Goal: Task Accomplishment & Management: Manage account settings

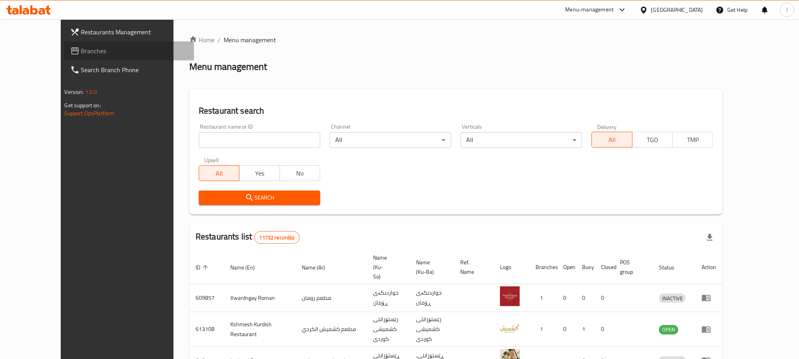
click at [81, 51] on span "Branches" at bounding box center [134, 50] width 107 height 9
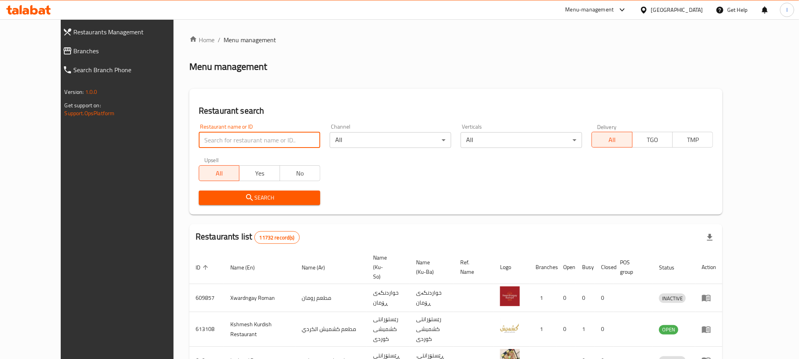
click at [199, 140] on input "search" at bounding box center [260, 140] width 122 height 16
paste input "705720"
type input "705720"
click button "Search" at bounding box center [260, 198] width 122 height 15
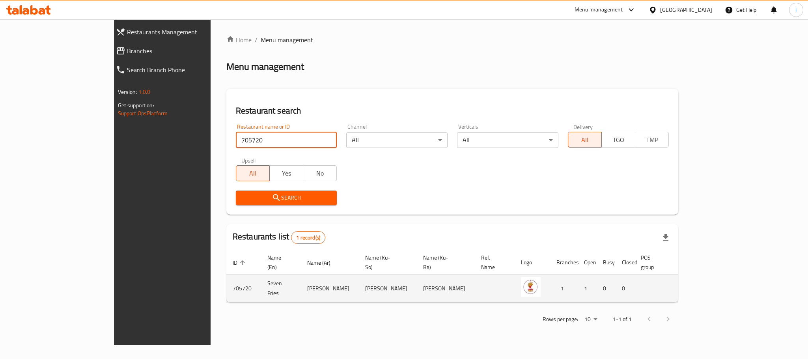
click at [731, 284] on icon "enhanced table" at bounding box center [726, 288] width 9 height 9
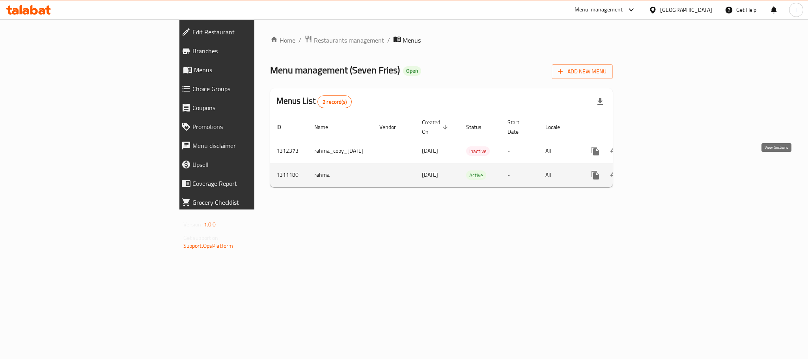
click at [657, 170] on icon "enhanced table" at bounding box center [652, 174] width 9 height 9
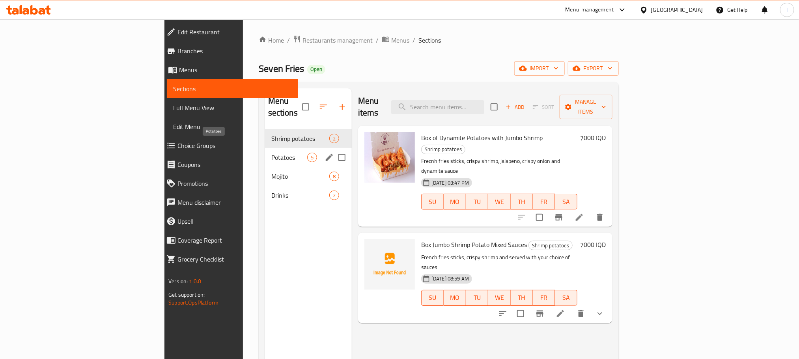
click at [271, 153] on span "Potatoes" at bounding box center [289, 157] width 36 height 9
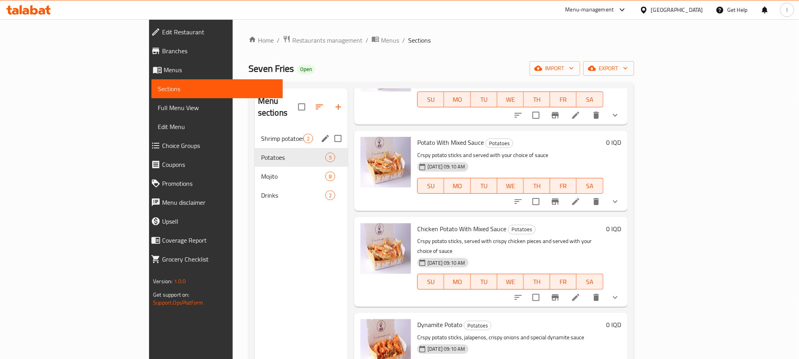
click at [255, 132] on div "Shrimp potatoes 2" at bounding box center [301, 138] width 93 height 19
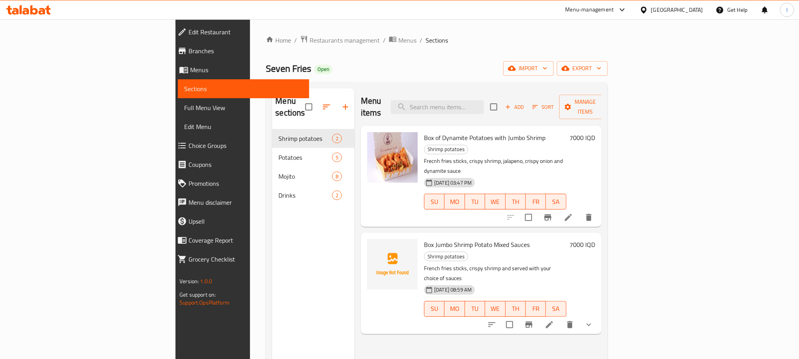
click at [171, 138] on link "Choice Groups" at bounding box center [240, 145] width 138 height 19
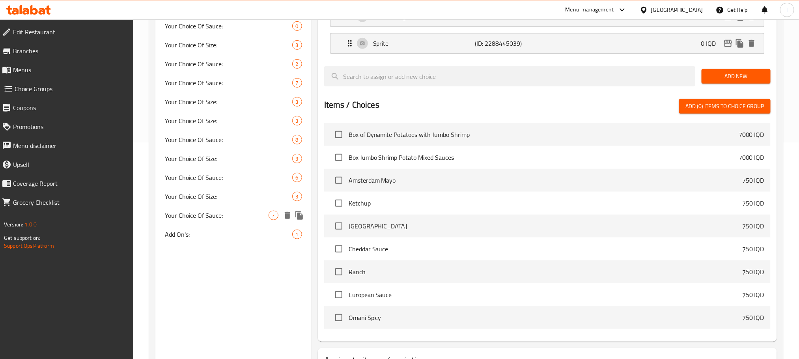
scroll to position [217, 0]
click at [174, 231] on span "Add On's:" at bounding box center [217, 233] width 104 height 9
type input "Add On's:"
type input "الإضافات:"
type input "زیادە:"
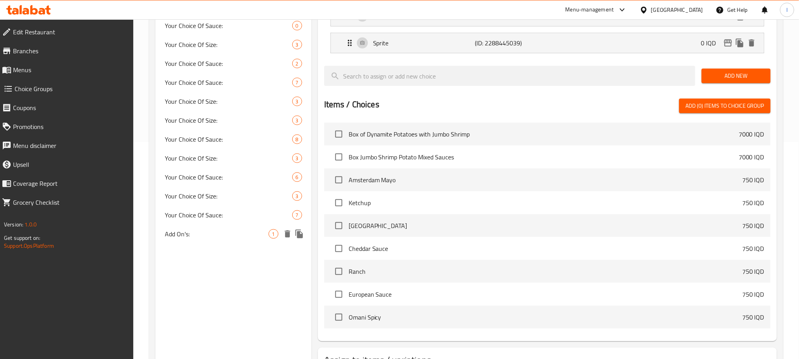
type input "زیادە:"
type input "0"
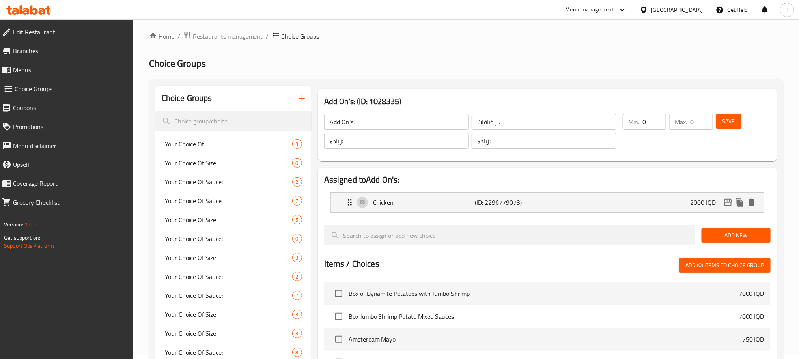
scroll to position [0, 0]
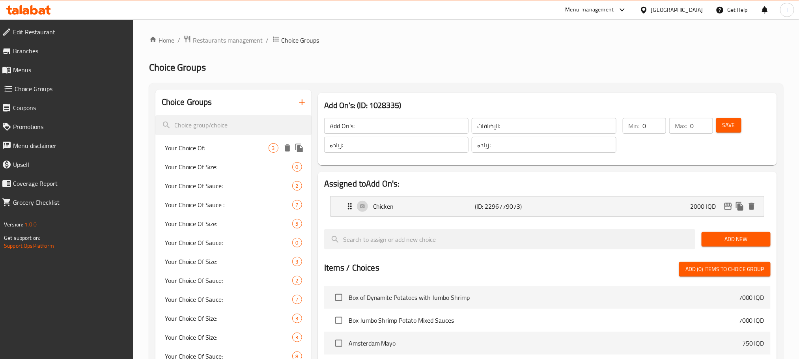
click at [212, 146] on span "Your Choice Of:" at bounding box center [217, 147] width 104 height 9
type input "Your Choice Of:"
type input "إختيارك من:"
type input "هەڵبژاردنت لە:"
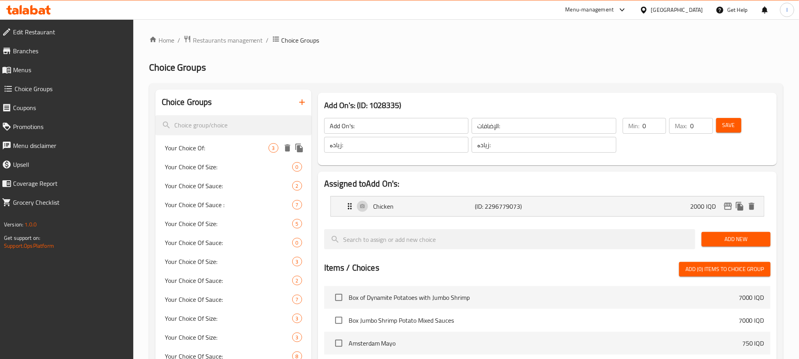
type input "1"
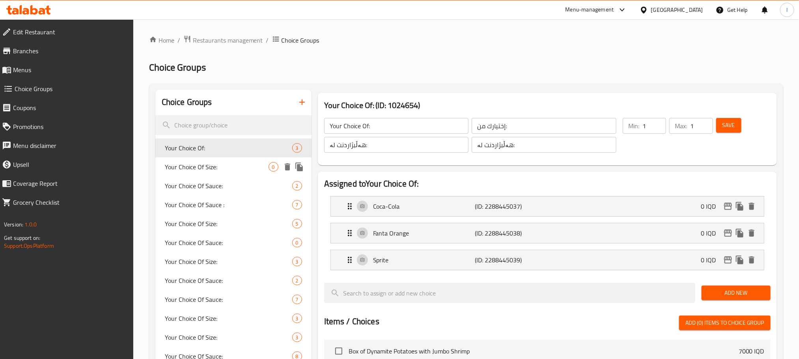
click at [191, 172] on span "Your Choice Of Size:" at bounding box center [217, 166] width 104 height 9
type input "Your Choice Of Size:"
type input "إختيارك من الحجم:"
type input "هەڵبژاردنت لە قەبارە:"
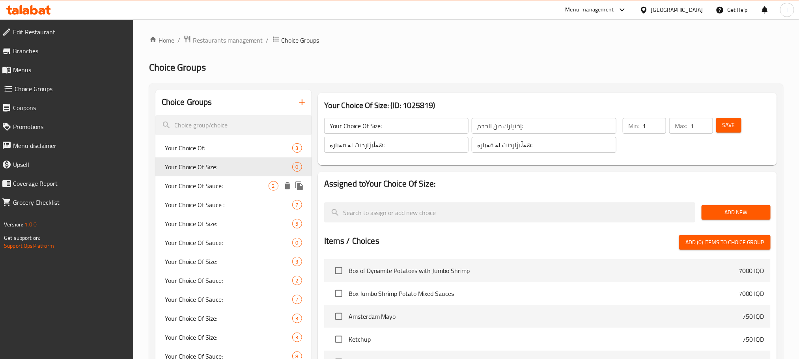
click at [194, 189] on span "Your Choice Of Sauce:" at bounding box center [217, 185] width 104 height 9
type input "Your Choice Of Sauce:"
type input "إختيارك من الصوص:"
type input "هەڵبژاردنت لە سۆس:"
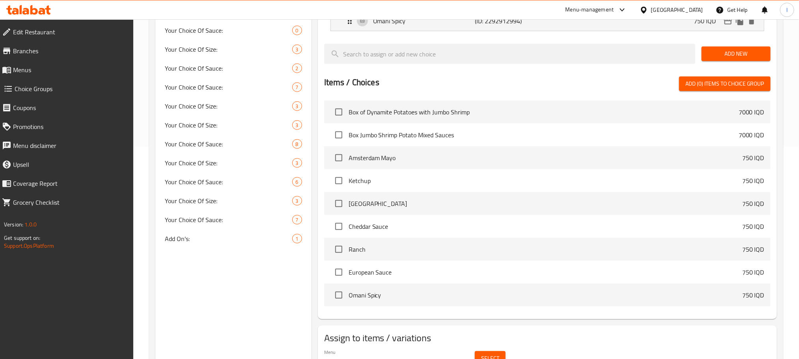
scroll to position [217, 0]
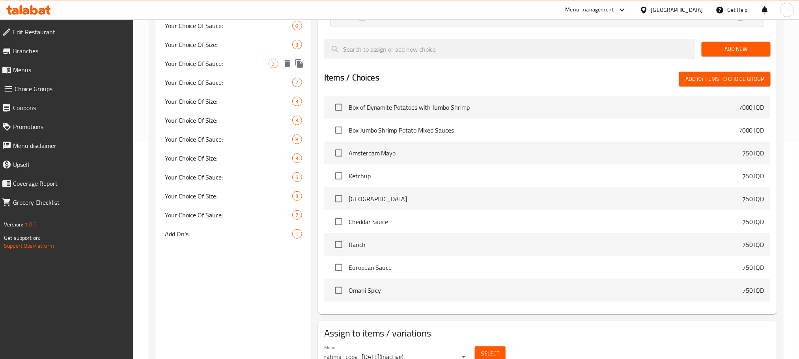
click at [221, 71] on div "Your Choice Of Sauce: 2" at bounding box center [233, 63] width 156 height 19
type input "هەڵبژاردنت لە ساس:"
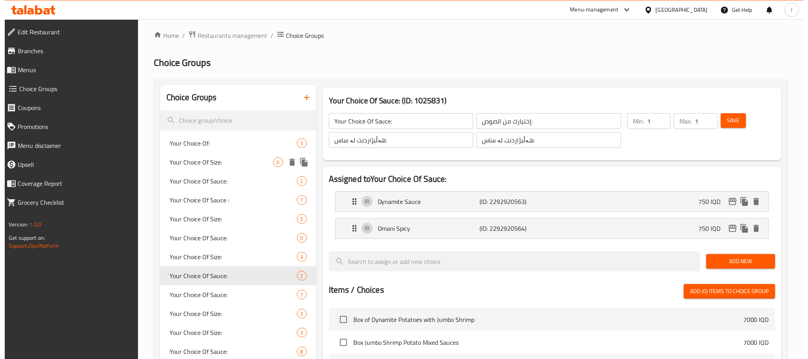
scroll to position [0, 0]
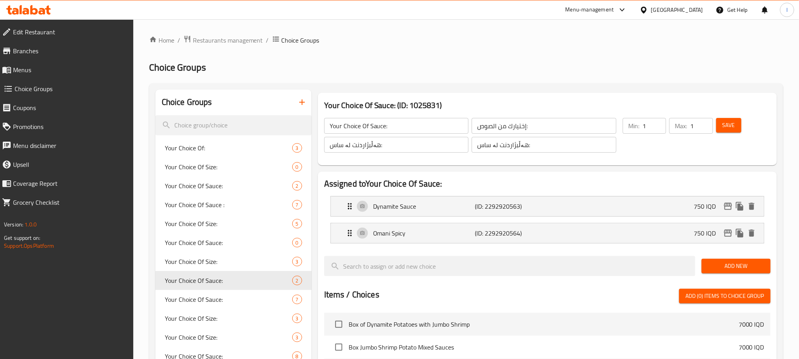
click at [34, 63] on link "Menus" at bounding box center [65, 69] width 138 height 19
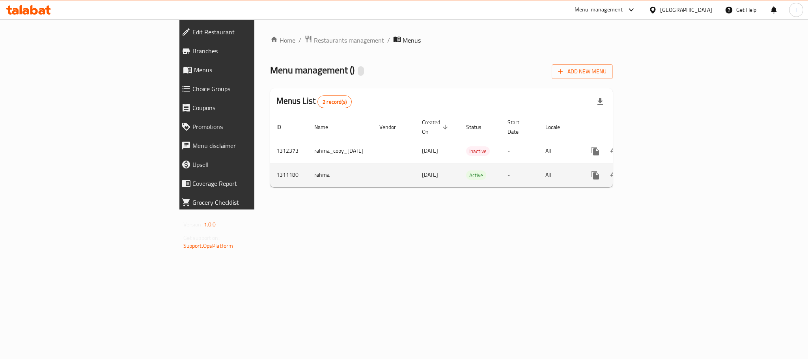
click at [656, 172] on icon "enhanced table" at bounding box center [652, 175] width 7 height 7
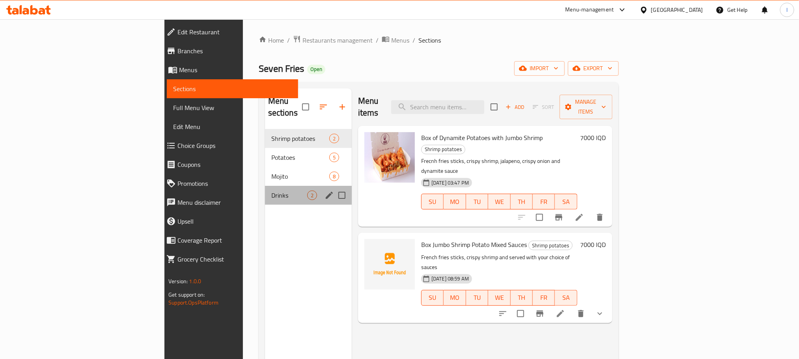
click at [278, 186] on div "Drinks 2" at bounding box center [308, 195] width 87 height 19
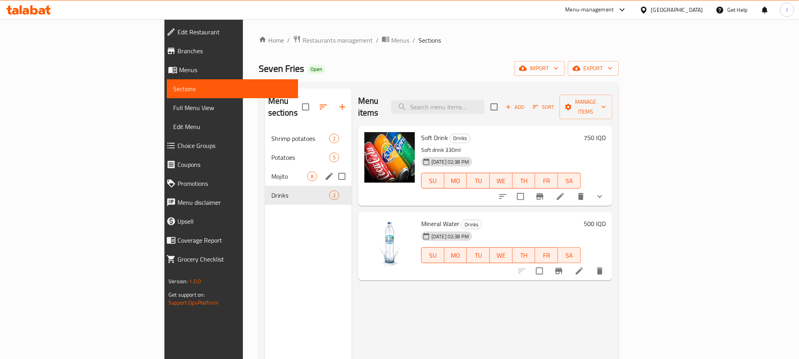
click at [265, 167] on div "Mojito 8" at bounding box center [308, 176] width 87 height 19
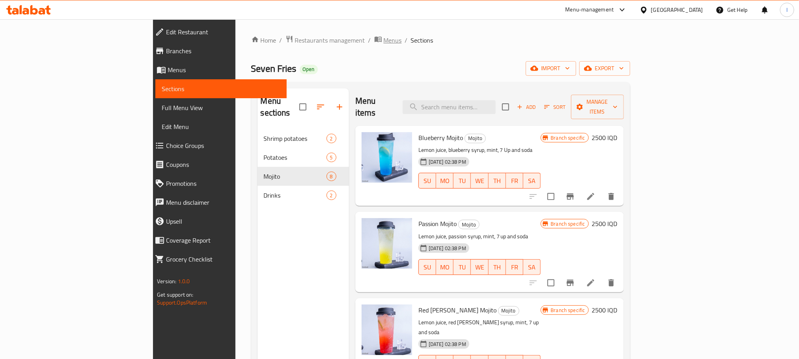
click at [384, 40] on span "Menus" at bounding box center [393, 40] width 18 height 9
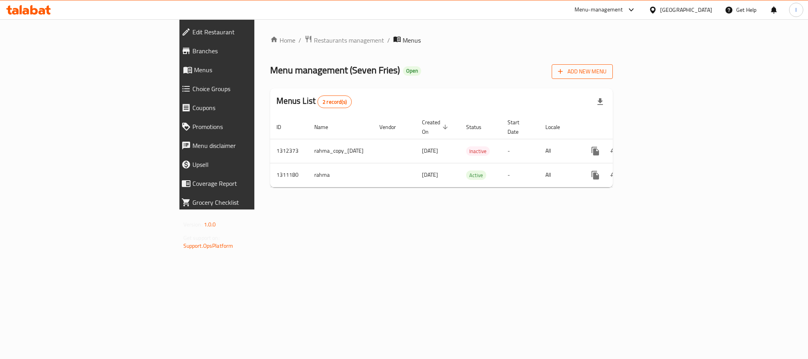
click at [607, 73] on span "Add New Menu" at bounding box center [582, 72] width 49 height 10
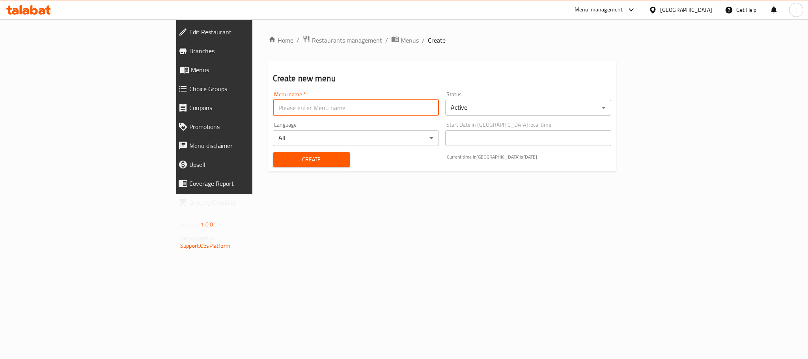
click at [320, 111] on input "text" at bounding box center [356, 108] width 166 height 16
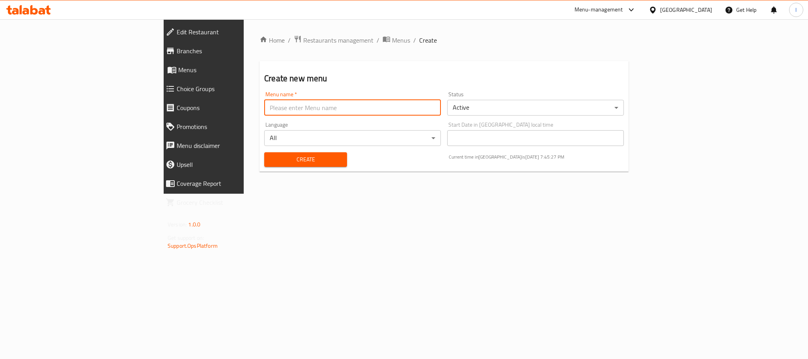
type input "New Menu"
click at [271, 161] on span "Create" at bounding box center [306, 160] width 70 height 10
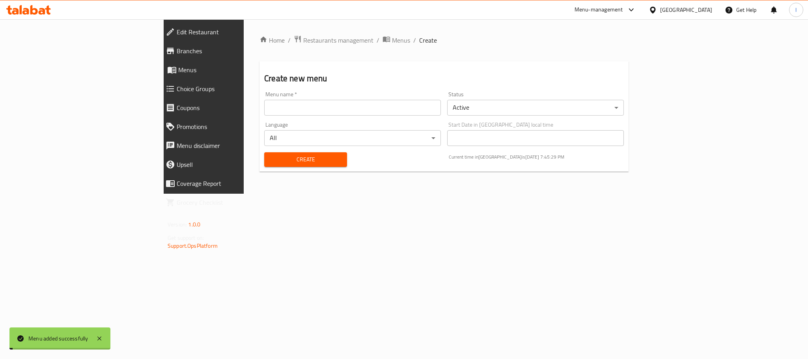
click at [392, 36] on span "Menus" at bounding box center [401, 40] width 18 height 9
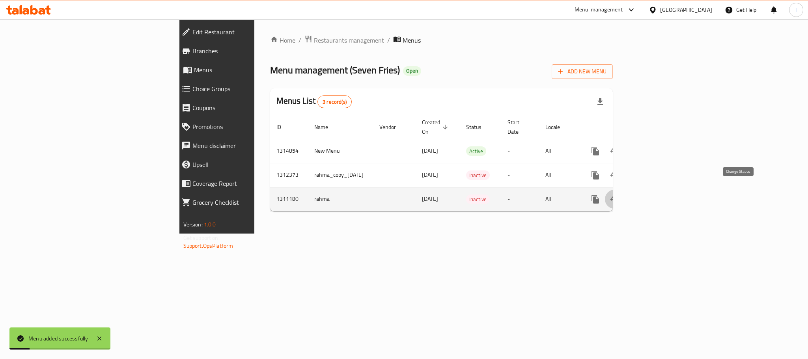
click at [619, 195] on icon "enhanced table" at bounding box center [614, 199] width 9 height 9
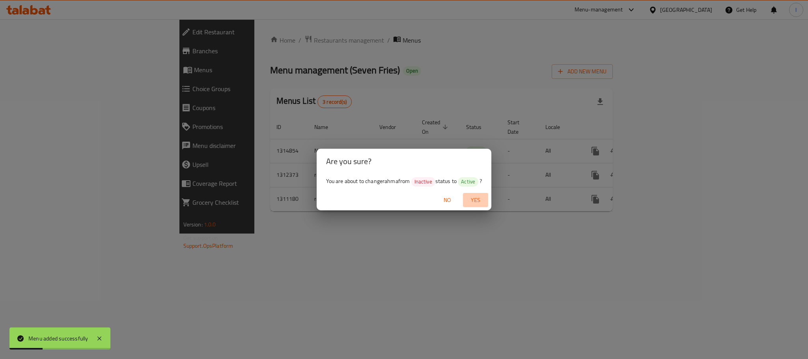
click at [485, 196] on span "Yes" at bounding box center [475, 200] width 19 height 10
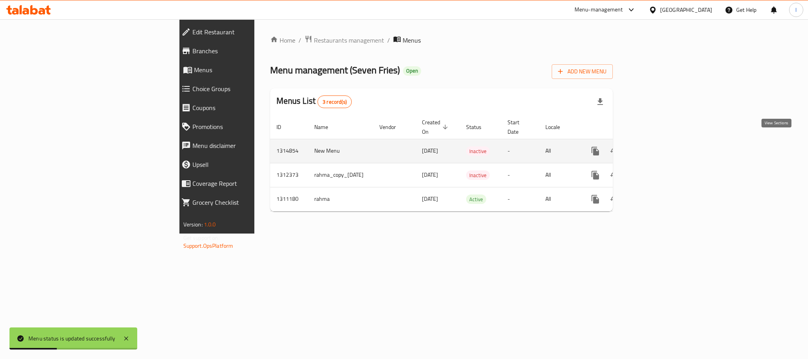
click at [657, 146] on icon "enhanced table" at bounding box center [652, 150] width 9 height 9
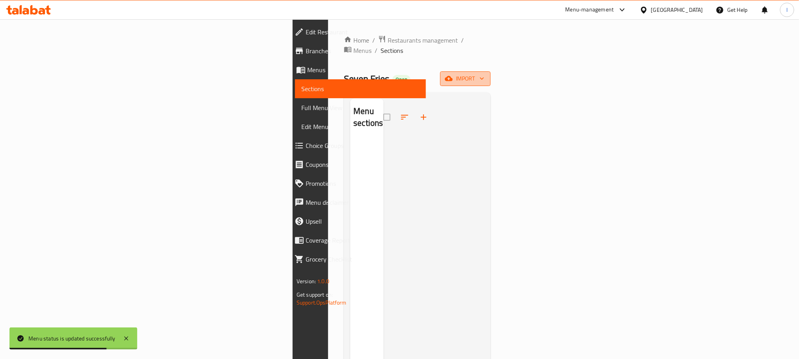
click at [491, 71] on button "import" at bounding box center [465, 78] width 51 height 15
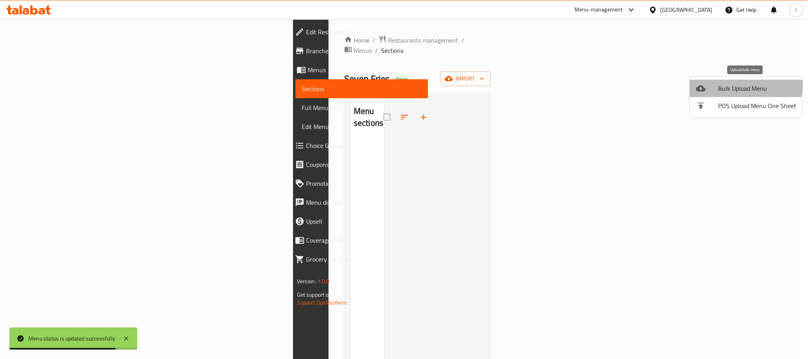
click at [744, 84] on span "Bulk Upload Menu" at bounding box center [757, 88] width 78 height 9
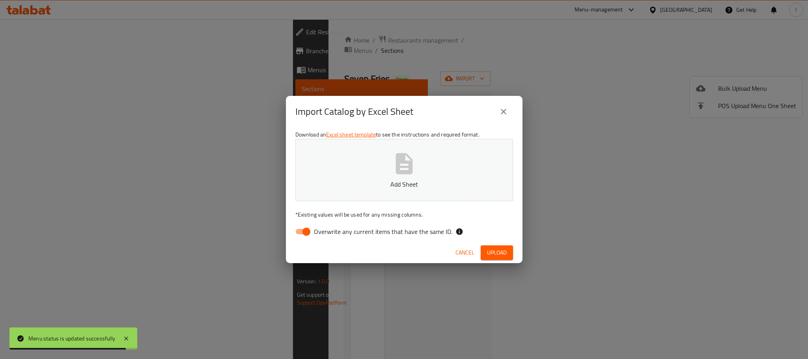
click at [307, 231] on input "Overwrite any current items that have the same ID." at bounding box center [306, 231] width 45 height 15
checkbox input "false"
click at [447, 166] on button "Add Sheet" at bounding box center [405, 170] width 218 height 62
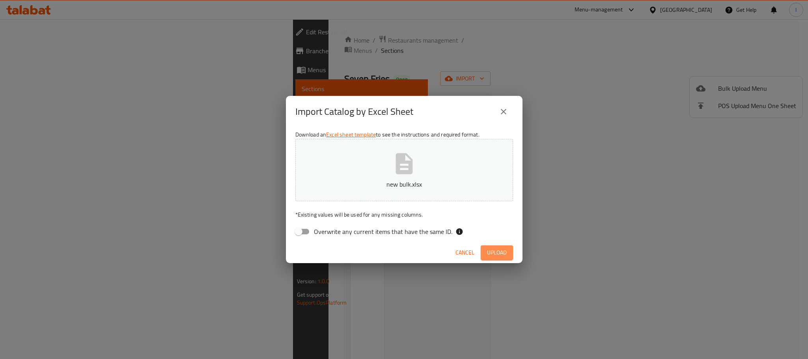
click at [487, 251] on span "Upload" at bounding box center [497, 253] width 20 height 10
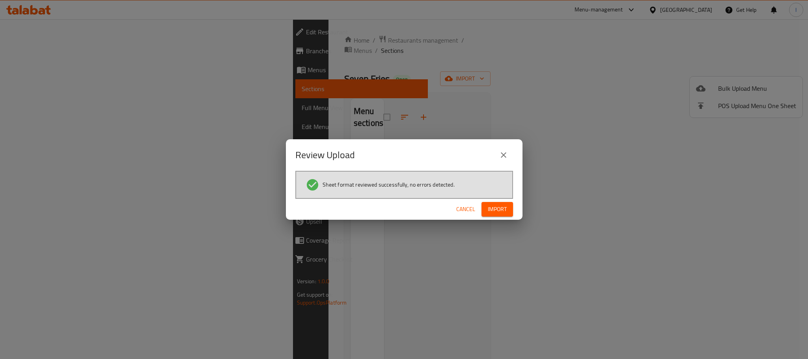
click at [495, 205] on span "Import" at bounding box center [497, 209] width 19 height 10
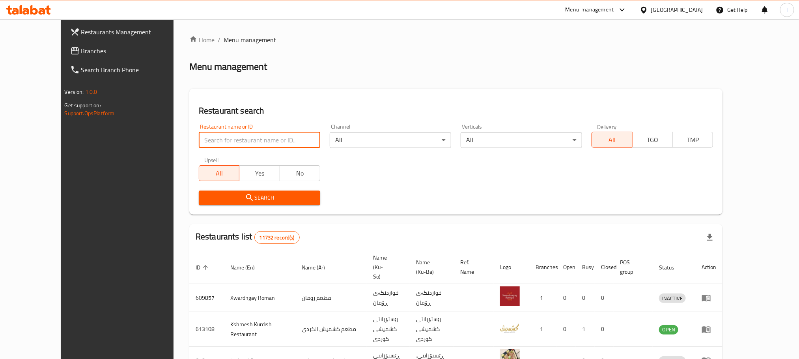
click at [244, 140] on input "search" at bounding box center [260, 140] width 122 height 16
paste input "Seven Fries"
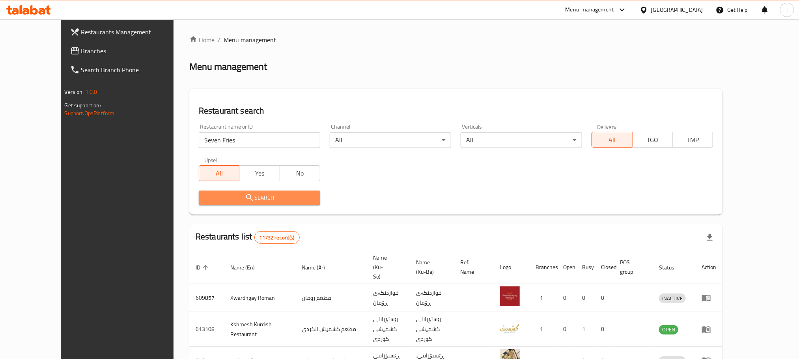
click at [243, 199] on span "Search" at bounding box center [259, 198] width 109 height 10
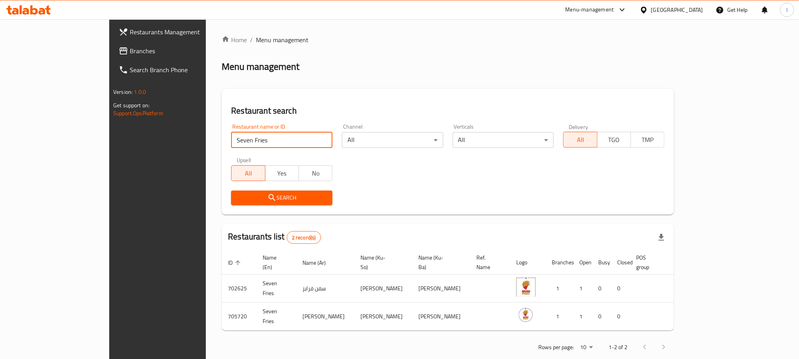
drag, startPoint x: 236, startPoint y: 141, endPoint x: 52, endPoint y: 129, distance: 183.9
click at [109, 129] on div "Restaurants Management Branches Search Branch Phone Version: 1.0.0 Get support …" at bounding box center [399, 196] width 581 height 354
drag, startPoint x: 202, startPoint y: 139, endPoint x: 114, endPoint y: 120, distance: 89.6
click at [114, 120] on div "Restaurants Management Branches Search Branch Phone Version: 1.0.0 Get support …" at bounding box center [399, 196] width 581 height 354
paste input "705720"
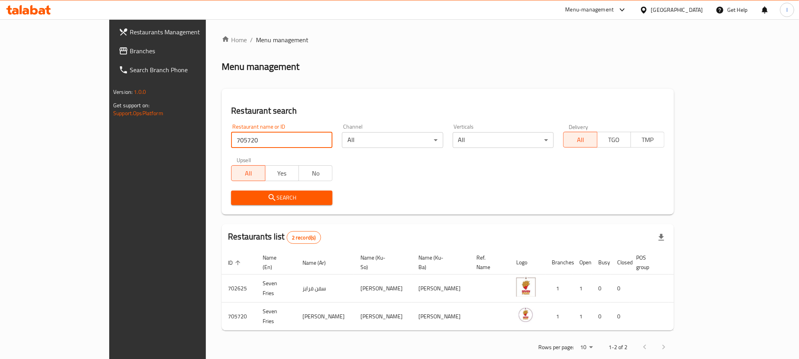
type input "705720"
click at [254, 189] on div "Search" at bounding box center [281, 198] width 111 height 24
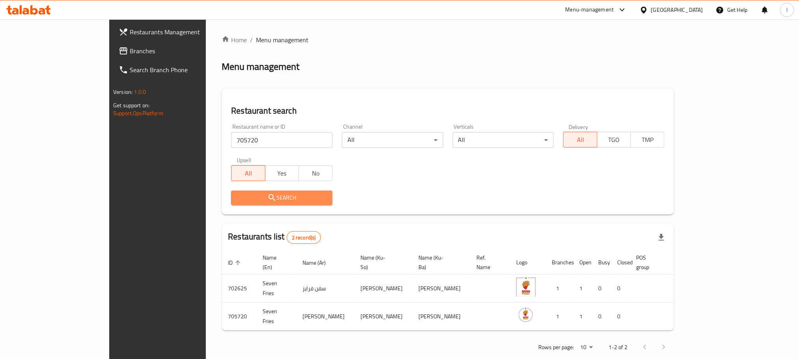
click at [259, 200] on span "Search" at bounding box center [282, 198] width 89 height 10
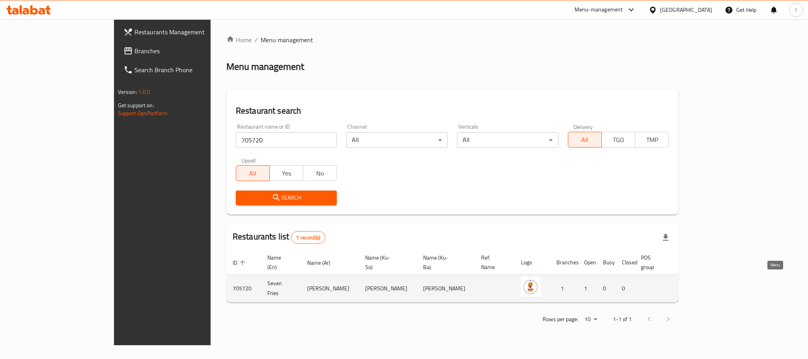
click at [731, 286] on icon "enhanced table" at bounding box center [726, 289] width 9 height 7
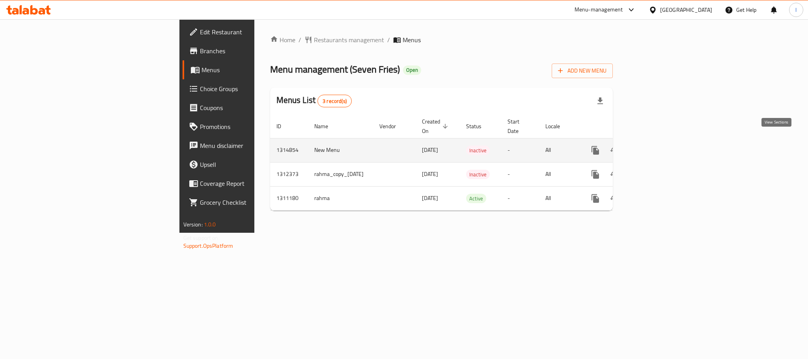
click at [662, 141] on link "enhanced table" at bounding box center [652, 150] width 19 height 19
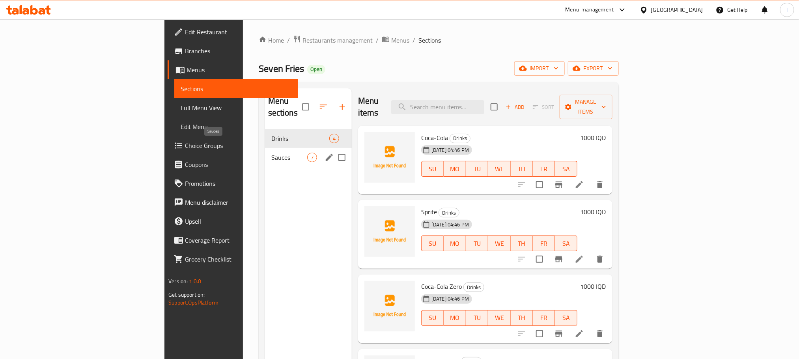
click at [271, 153] on span "Sauces" at bounding box center [289, 157] width 36 height 9
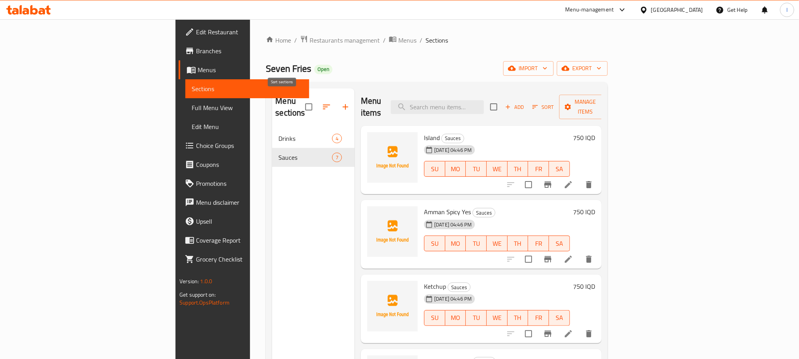
click at [317, 97] on button "button" at bounding box center [326, 106] width 19 height 19
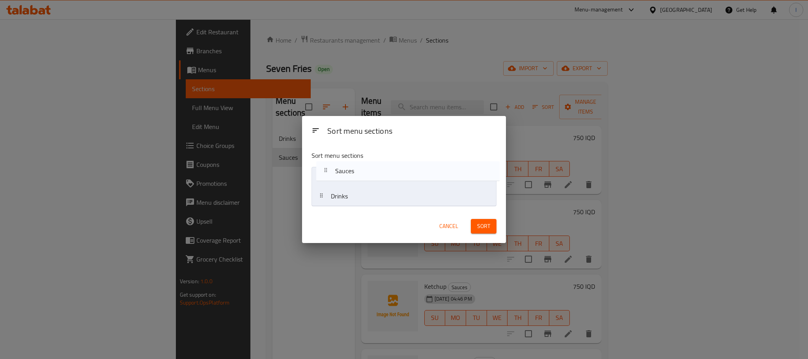
drag, startPoint x: 363, startPoint y: 198, endPoint x: 369, endPoint y: 168, distance: 30.4
click at [369, 168] on nav "Drinks Sauces" at bounding box center [404, 186] width 185 height 39
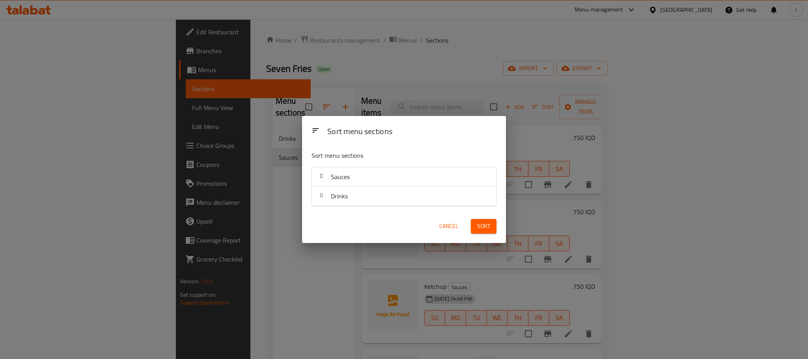
click at [489, 226] on span "Sort" at bounding box center [483, 226] width 13 height 10
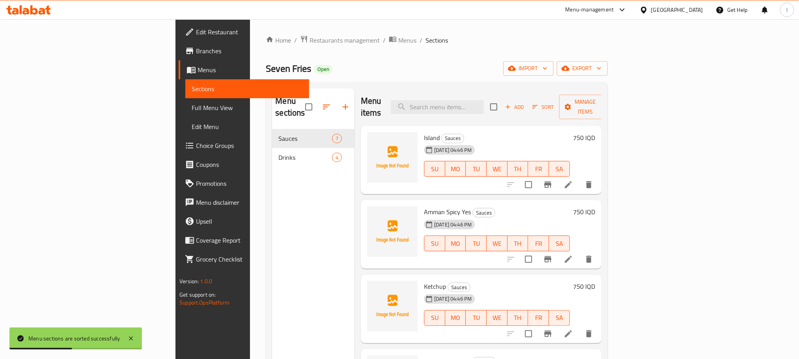
click at [192, 105] on span "Full Menu View" at bounding box center [247, 107] width 111 height 9
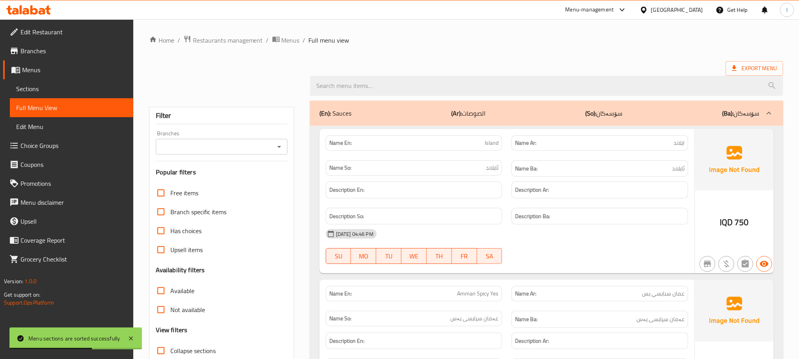
click at [47, 85] on span "Sections" at bounding box center [71, 88] width 111 height 9
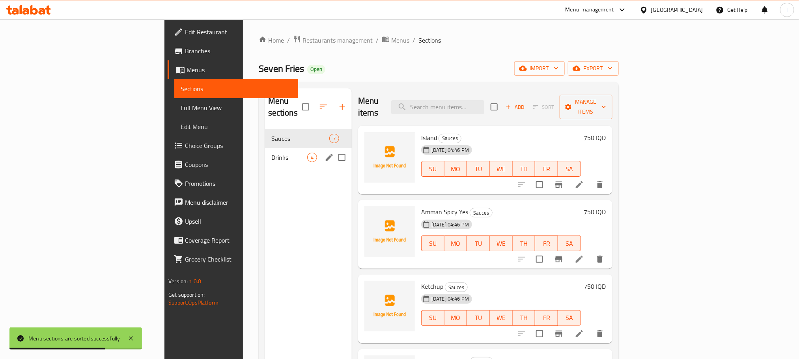
click at [271, 153] on span "Drinks" at bounding box center [289, 157] width 36 height 9
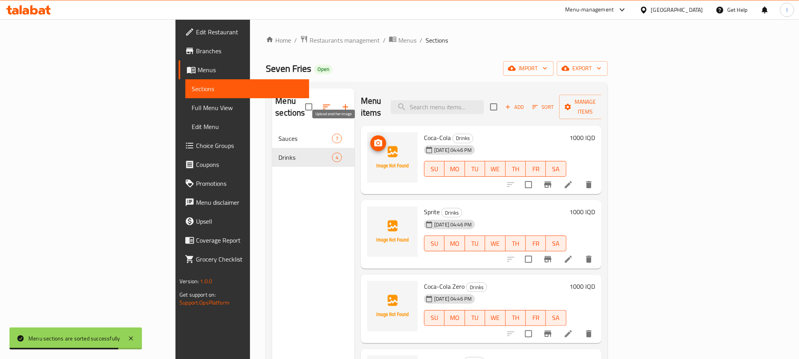
click at [377, 142] on circle "upload picture" at bounding box center [378, 143] width 2 height 2
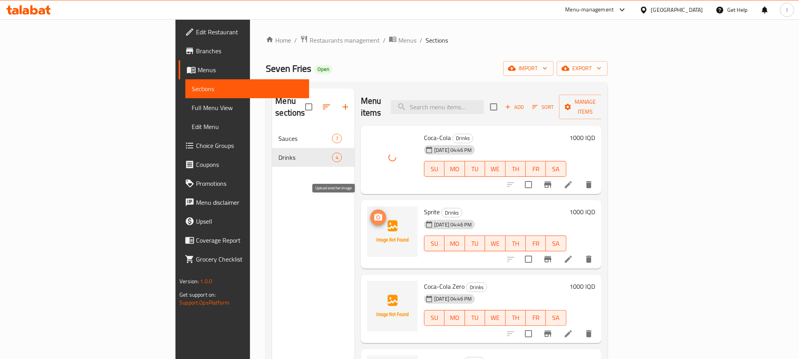
click at [374, 213] on icon "upload picture" at bounding box center [378, 217] width 9 height 9
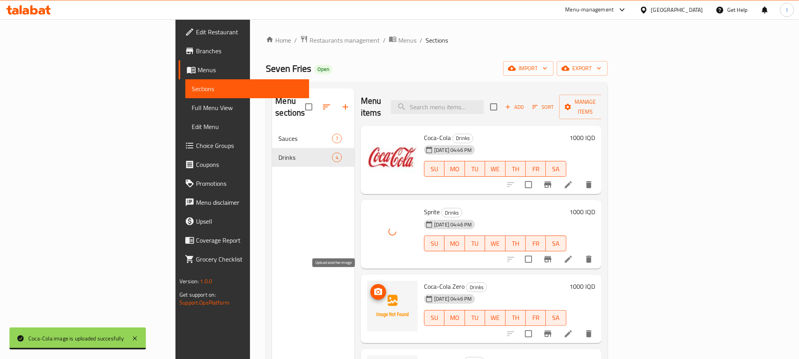
click at [370, 284] on button "upload picture" at bounding box center [378, 292] width 16 height 16
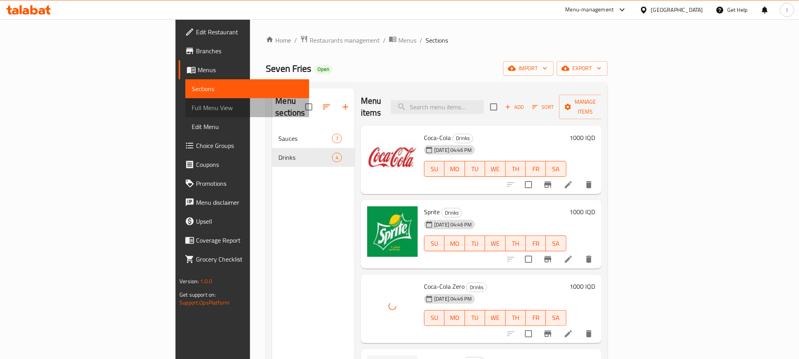
click at [192, 107] on span "Full Menu View" at bounding box center [247, 107] width 111 height 9
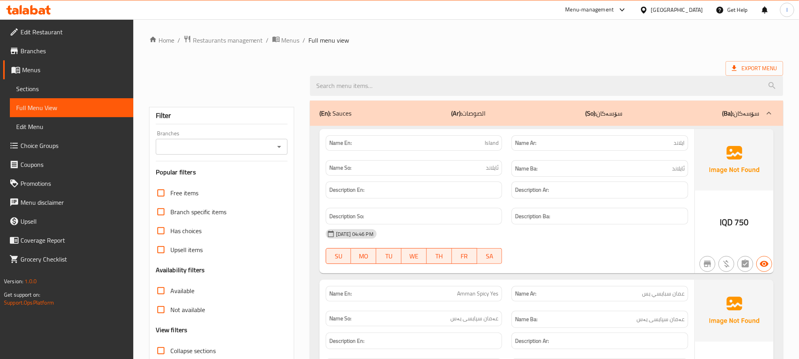
click at [280, 143] on div "Branches Branches" at bounding box center [222, 143] width 132 height 24
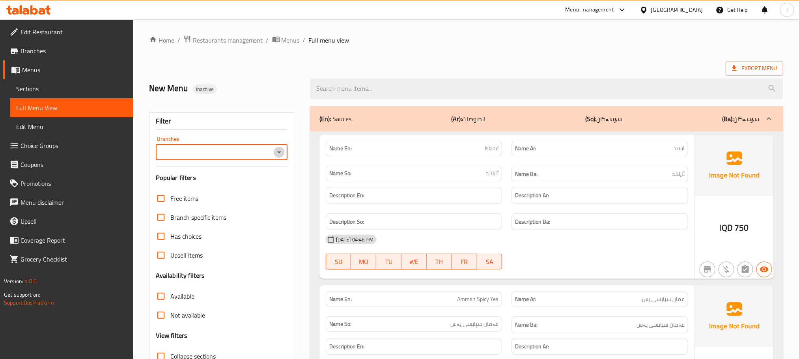
click at [277, 153] on icon "Open" at bounding box center [279, 152] width 9 height 9
click at [257, 185] on li "Seven Fries, Empire" at bounding box center [220, 187] width 131 height 14
type input "Seven Fries, Empire"
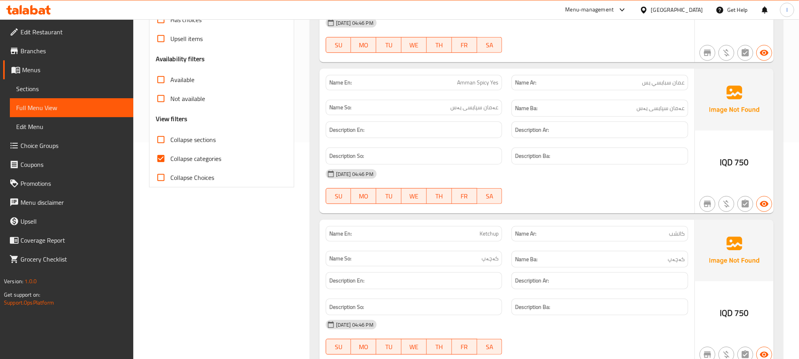
scroll to position [217, 0]
click at [161, 153] on input "Collapse categories" at bounding box center [161, 158] width 19 height 19
checkbox input "false"
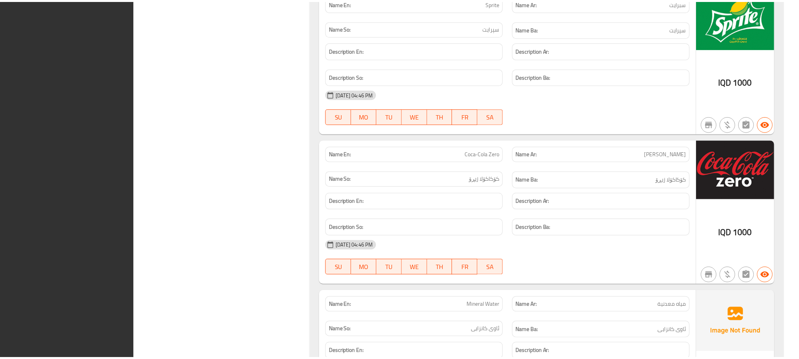
scroll to position [1521, 0]
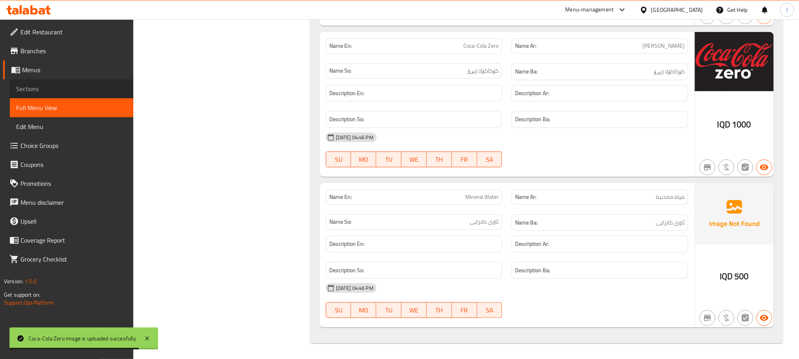
click at [32, 84] on span "Sections" at bounding box center [71, 88] width 111 height 9
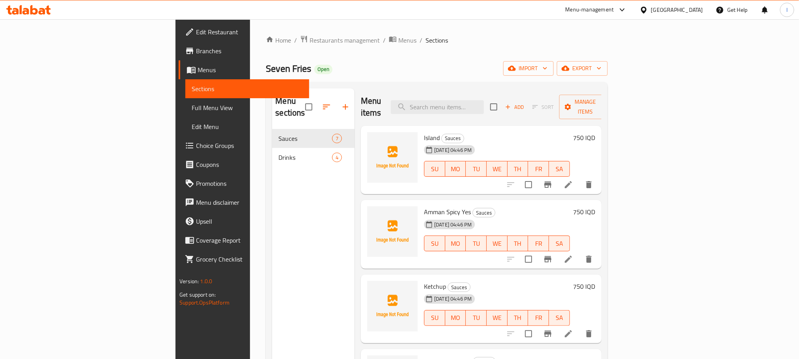
click at [289, 32] on div "Home / Restaurants management / Menus / Sections Seven Fries Open import export…" at bounding box center [436, 244] width 373 height 450
click at [289, 33] on div "Home / Restaurants management / Menus / Sections Seven Fries Open import export…" at bounding box center [436, 244] width 373 height 450
click at [398, 38] on span "Menus" at bounding box center [407, 40] width 18 height 9
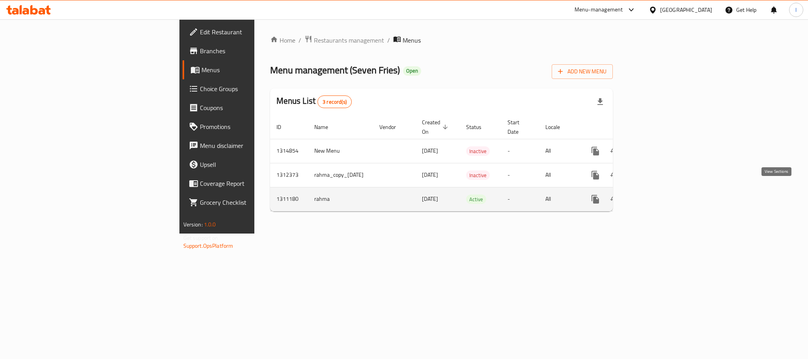
click at [657, 195] on icon "enhanced table" at bounding box center [652, 199] width 9 height 9
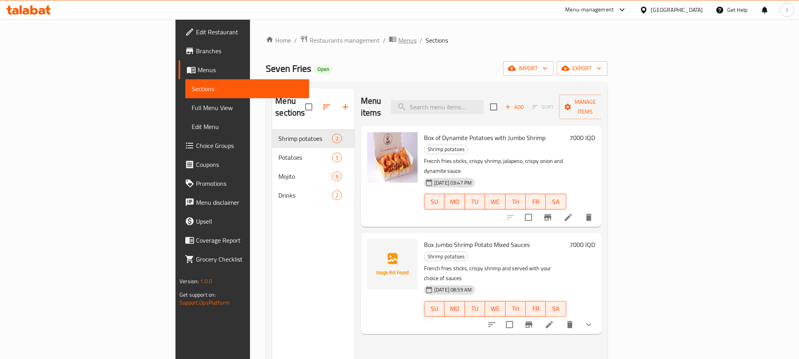
click at [398, 37] on span "Menus" at bounding box center [407, 40] width 18 height 9
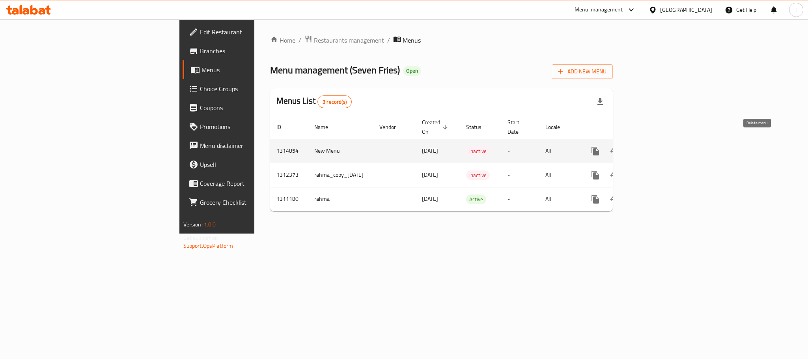
click at [638, 146] on icon "enhanced table" at bounding box center [633, 150] width 9 height 9
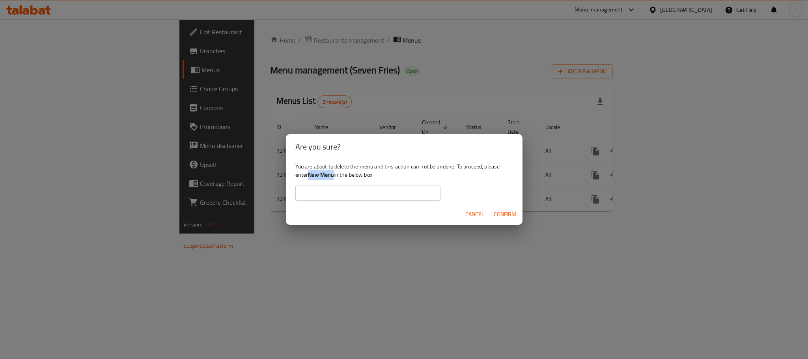
drag, startPoint x: 334, startPoint y: 179, endPoint x: 310, endPoint y: 178, distance: 23.7
click at [310, 178] on b "New Menu" at bounding box center [321, 175] width 26 height 10
copy b "New Menu"
click at [314, 196] on input "text" at bounding box center [368, 193] width 145 height 16
paste input "New Menu"
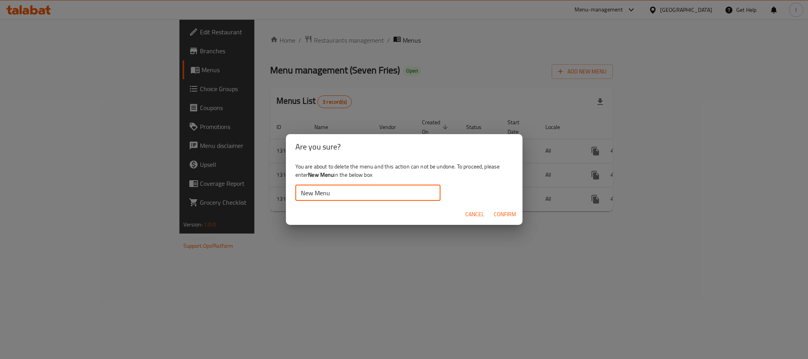
type input "New Menu"
click at [507, 210] on span "Confirm" at bounding box center [505, 215] width 22 height 10
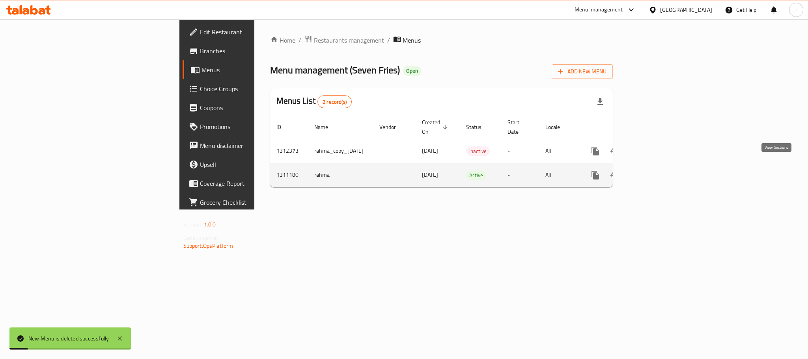
click at [657, 170] on icon "enhanced table" at bounding box center [652, 174] width 9 height 9
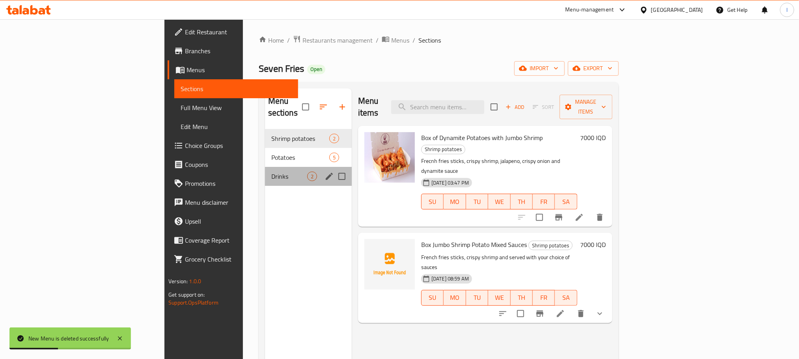
click at [265, 170] on div "Drinks 2" at bounding box center [308, 176] width 87 height 19
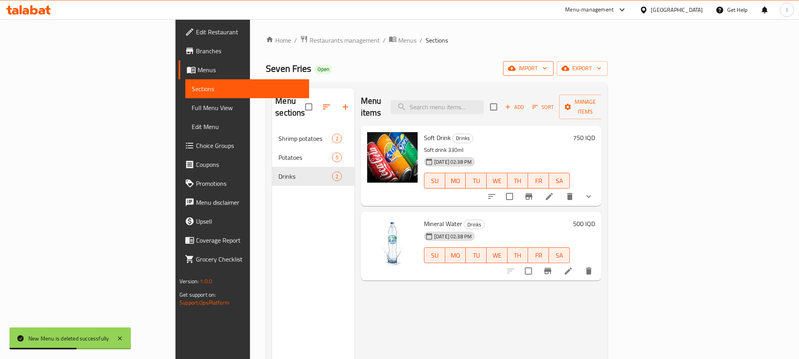
click at [548, 69] on span "import" at bounding box center [529, 69] width 38 height 10
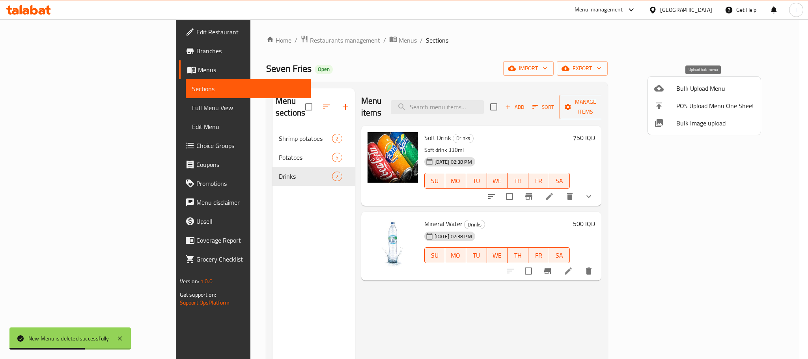
click at [709, 88] on span "Bulk Upload Menu" at bounding box center [716, 88] width 78 height 9
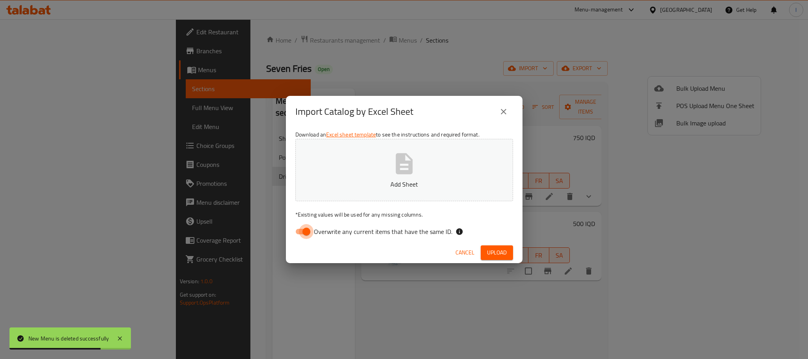
click at [296, 228] on input "Overwrite any current items that have the same ID." at bounding box center [306, 231] width 45 height 15
checkbox input "false"
click at [436, 154] on button "Add Sheet" at bounding box center [405, 170] width 218 height 62
click at [505, 252] on span "Upload" at bounding box center [497, 253] width 20 height 10
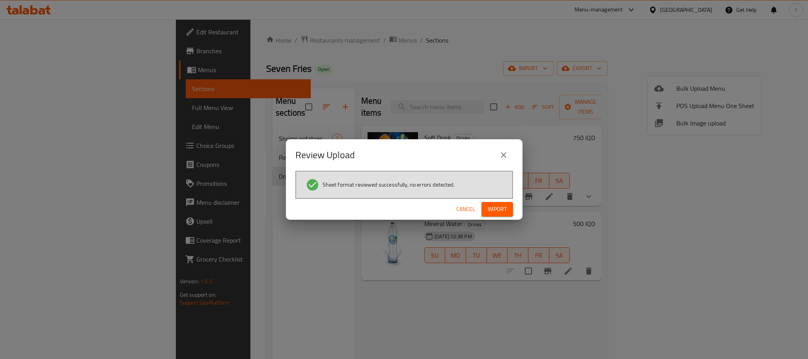
click at [511, 208] on button "Import" at bounding box center [498, 209] width 32 height 15
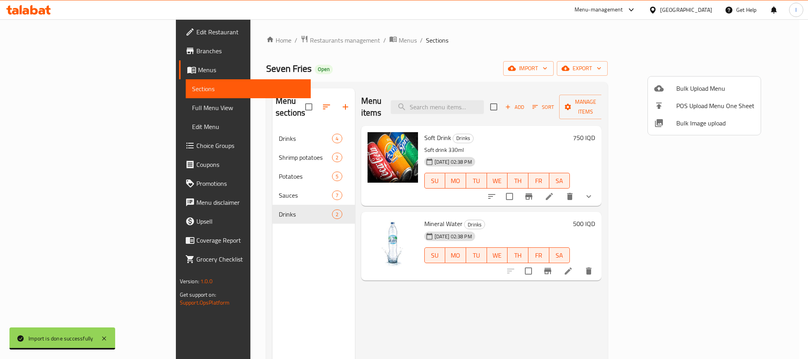
click at [277, 106] on div at bounding box center [404, 179] width 808 height 359
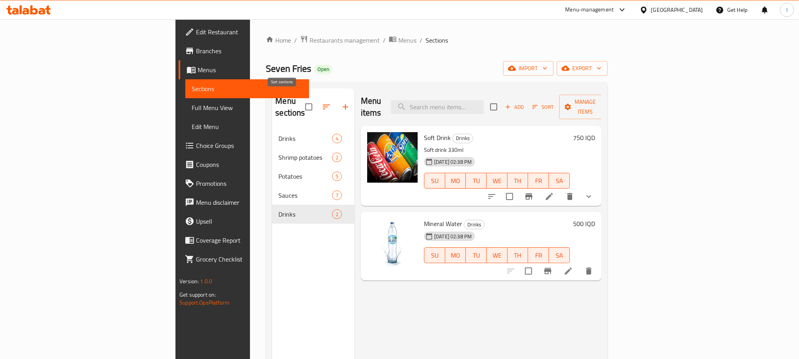
click at [322, 103] on icon "button" at bounding box center [326, 106] width 9 height 9
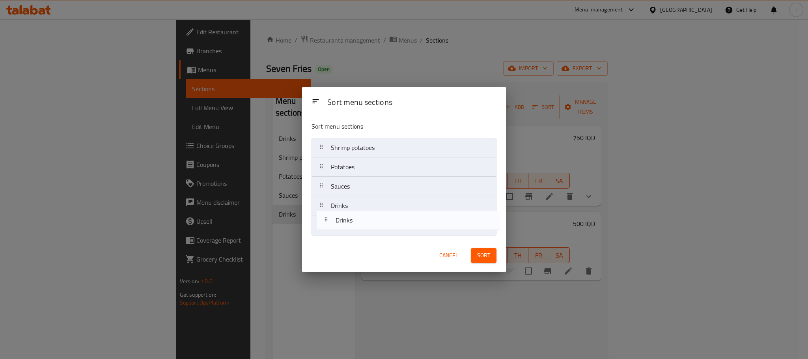
drag, startPoint x: 356, startPoint y: 148, endPoint x: 361, endPoint y: 224, distance: 76.3
click at [361, 224] on nav "Drinks Shrimp potatoes Potatoes Sauces Drinks" at bounding box center [404, 186] width 185 height 97
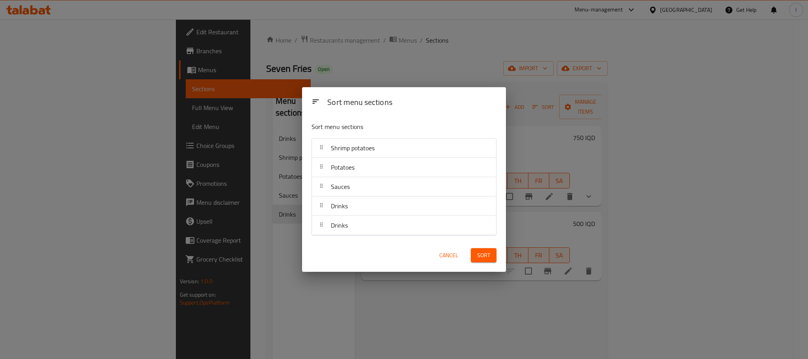
click at [485, 247] on div "Sort" at bounding box center [483, 255] width 35 height 24
click at [481, 264] on div "Sort" at bounding box center [483, 255] width 35 height 24
click at [483, 258] on span "Sort" at bounding box center [483, 256] width 13 height 10
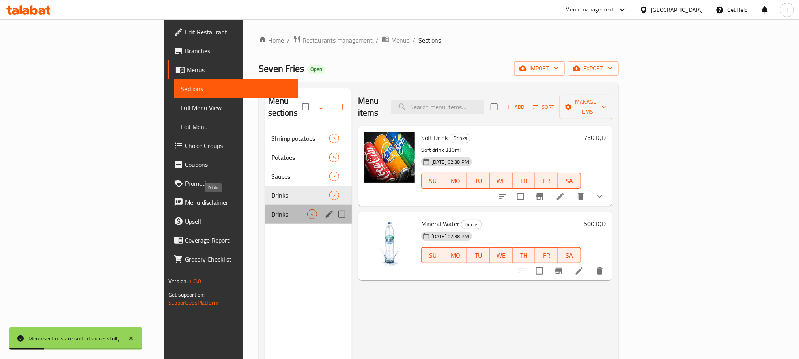
click at [271, 210] on span "Drinks" at bounding box center [289, 214] width 36 height 9
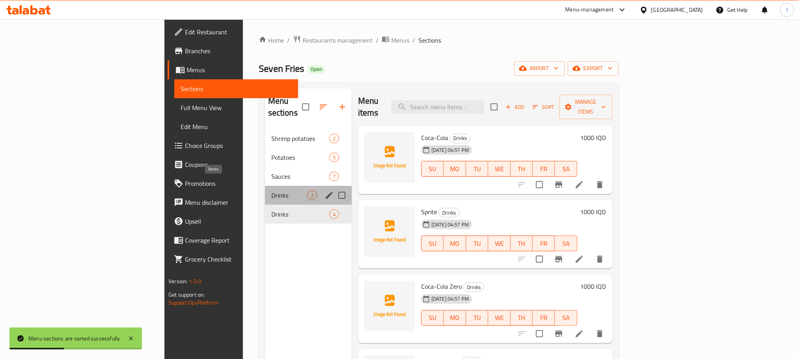
click at [271, 191] on span "Drinks" at bounding box center [289, 195] width 36 height 9
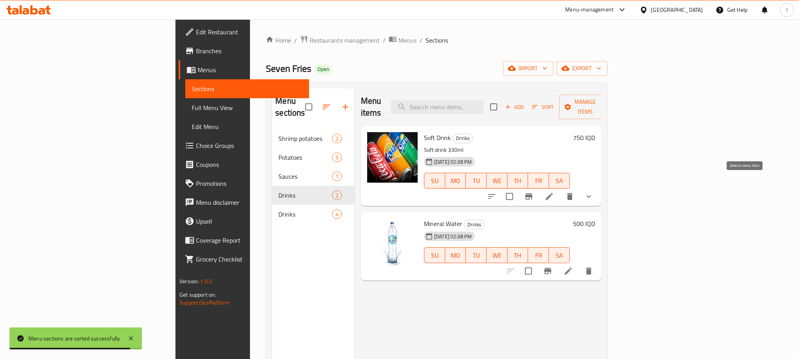
click at [575, 192] on icon "delete" at bounding box center [569, 196] width 9 height 9
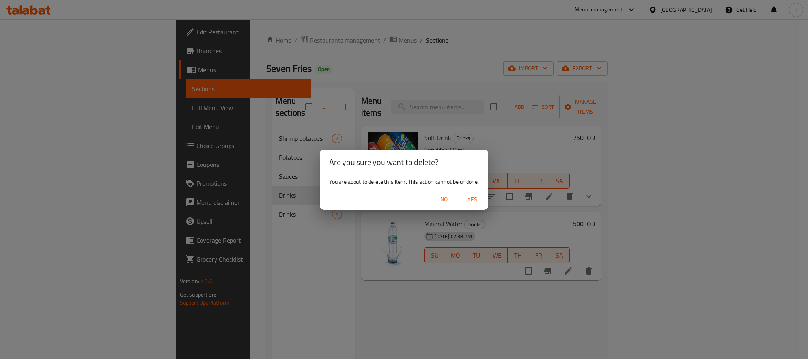
click at [477, 199] on span "Yes" at bounding box center [472, 200] width 19 height 10
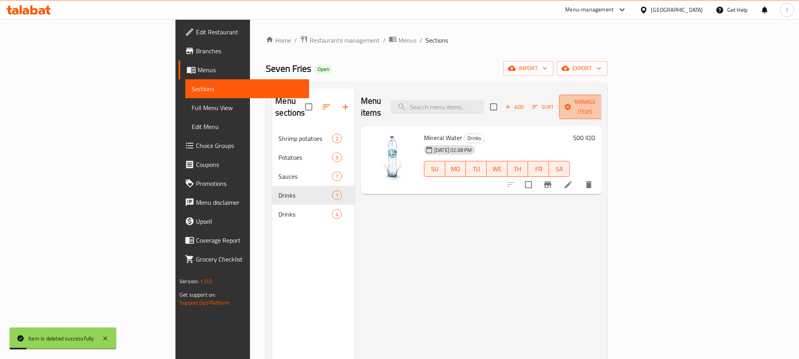
click at [606, 103] on span "Manage items" at bounding box center [586, 107] width 40 height 20
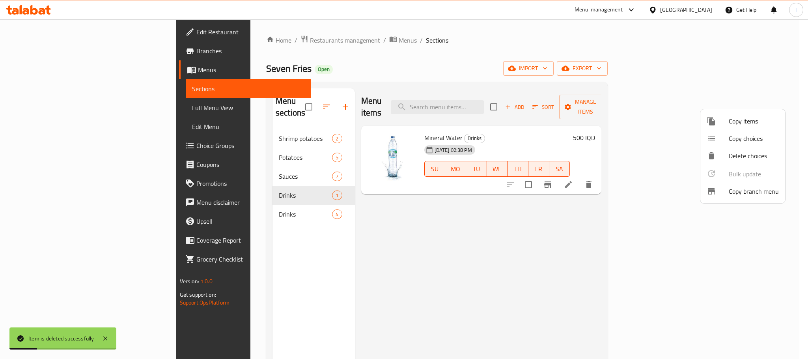
click at [746, 123] on span "Copy items" at bounding box center [754, 120] width 50 height 9
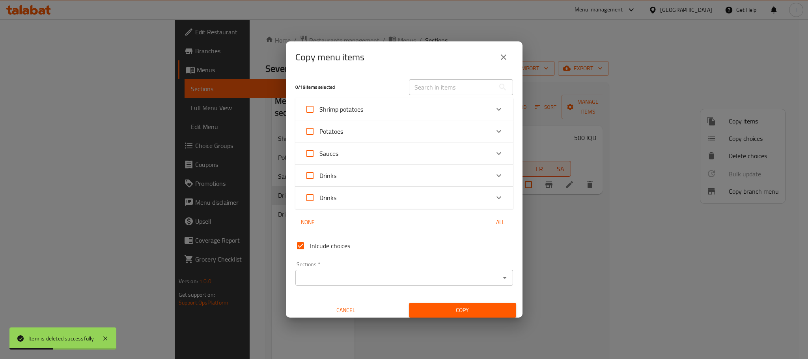
click at [376, 174] on div "Drinks" at bounding box center [397, 175] width 185 height 19
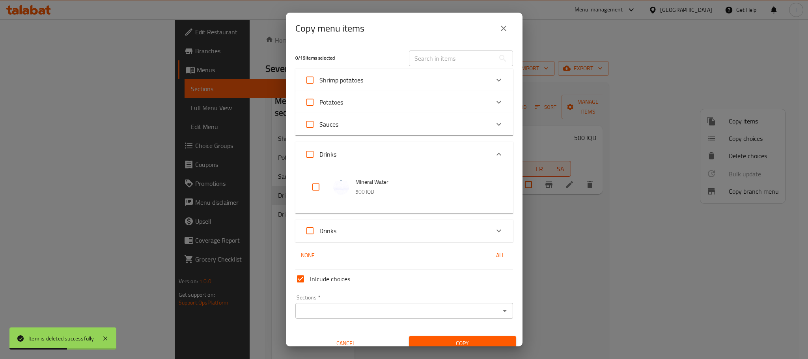
click at [322, 192] on input "checkbox" at bounding box center [316, 187] width 19 height 19
checkbox input "true"
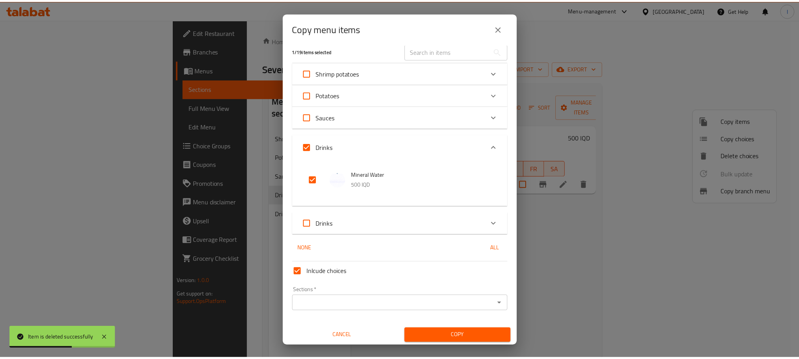
scroll to position [9, 0]
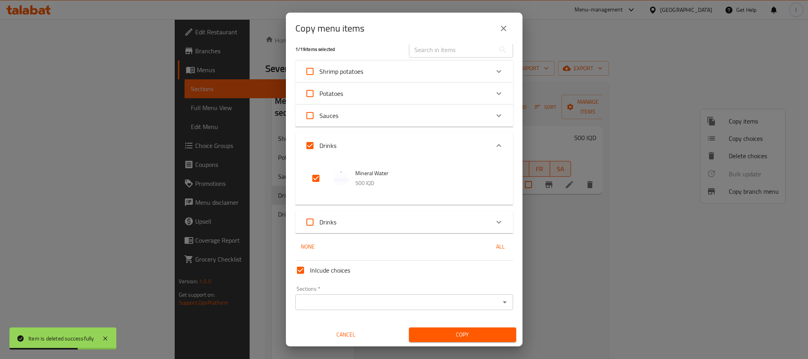
click at [411, 300] on input "Sections   *" at bounding box center [398, 302] width 200 height 11
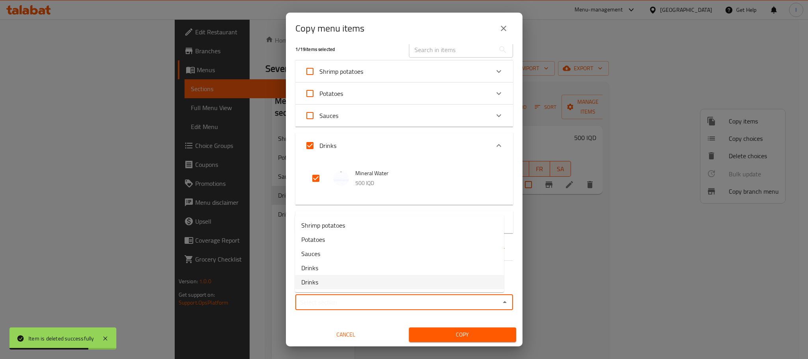
click at [353, 286] on li "Drinks" at bounding box center [399, 282] width 209 height 14
type input "Drinks"
click at [431, 341] on button "Copy" at bounding box center [462, 334] width 107 height 15
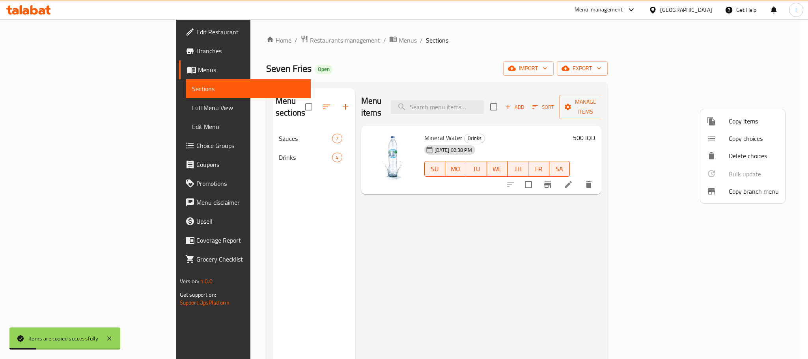
click at [417, 71] on div at bounding box center [404, 179] width 808 height 359
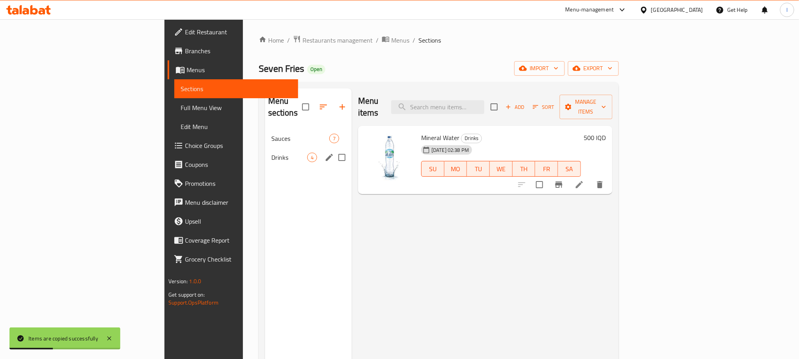
click at [271, 153] on span "Drinks" at bounding box center [289, 157] width 36 height 9
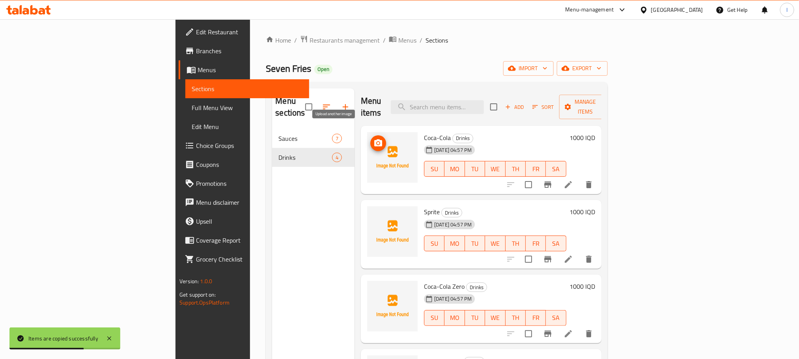
click at [374, 139] on icon "upload picture" at bounding box center [378, 142] width 8 height 7
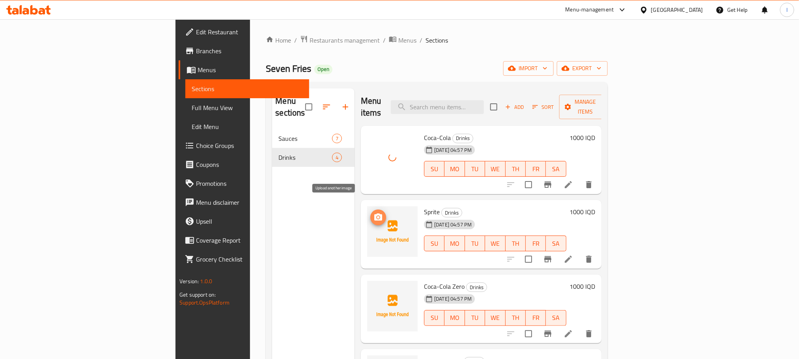
click at [370, 213] on span "upload picture" at bounding box center [378, 217] width 16 height 9
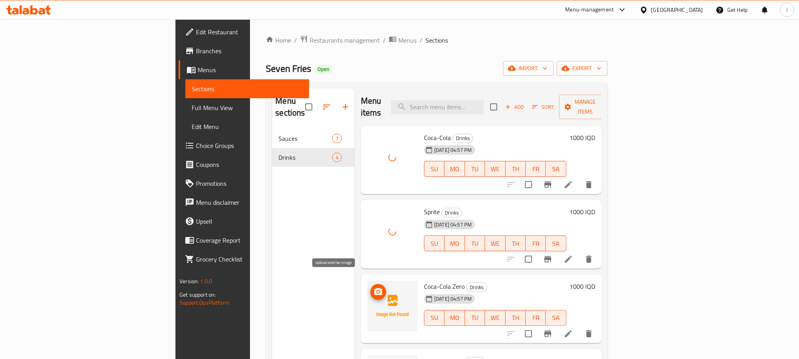
click at [377, 291] on circle "upload picture" at bounding box center [378, 292] width 2 height 2
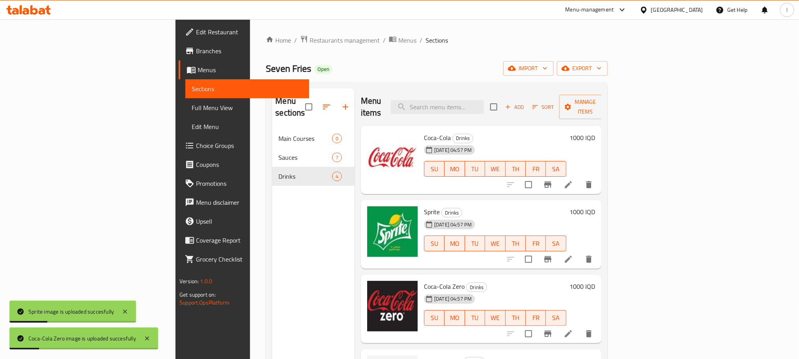
click at [192, 108] on span "Full Menu View" at bounding box center [247, 107] width 111 height 9
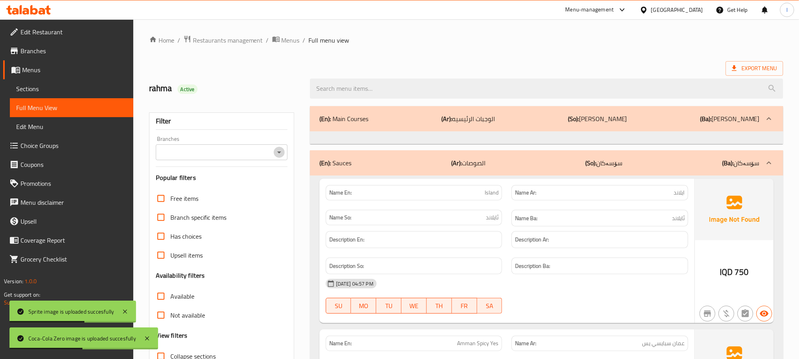
click at [278, 153] on icon "Open" at bounding box center [279, 152] width 9 height 9
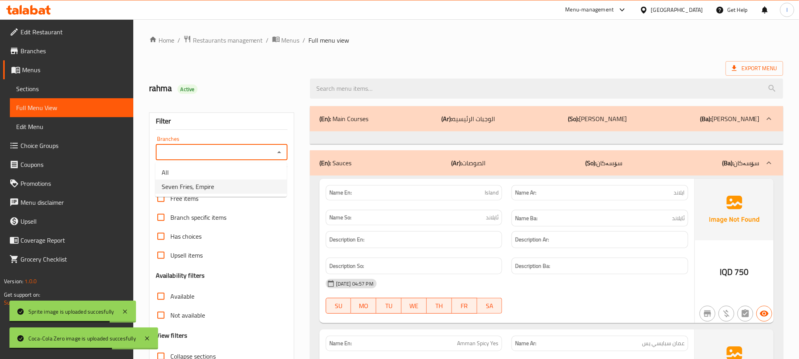
click at [236, 185] on li "Seven Fries, Empire" at bounding box center [220, 187] width 131 height 14
type input "Seven Fries, Empire"
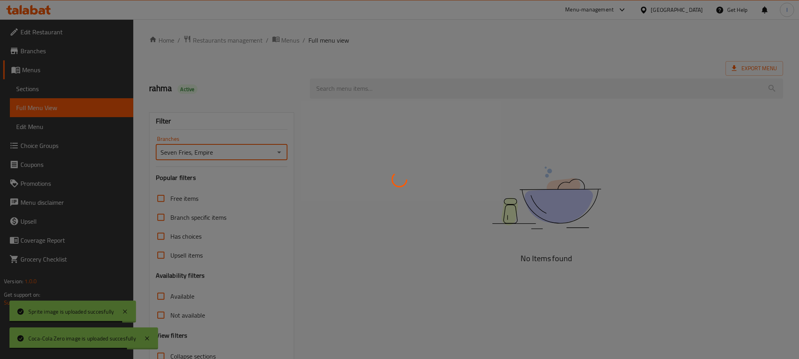
scroll to position [62, 0]
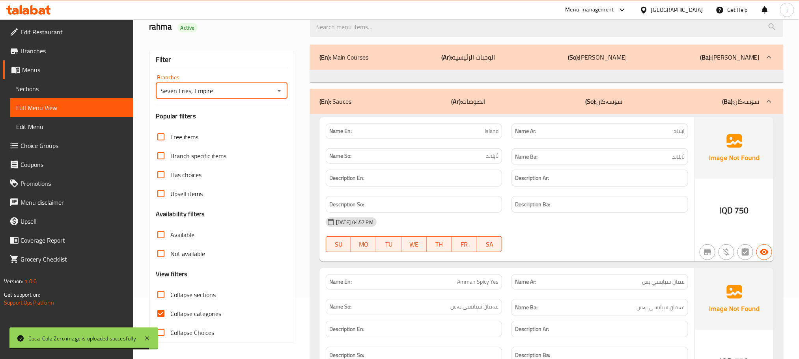
click at [155, 315] on input "Collapse categories" at bounding box center [161, 313] width 19 height 19
checkbox input "false"
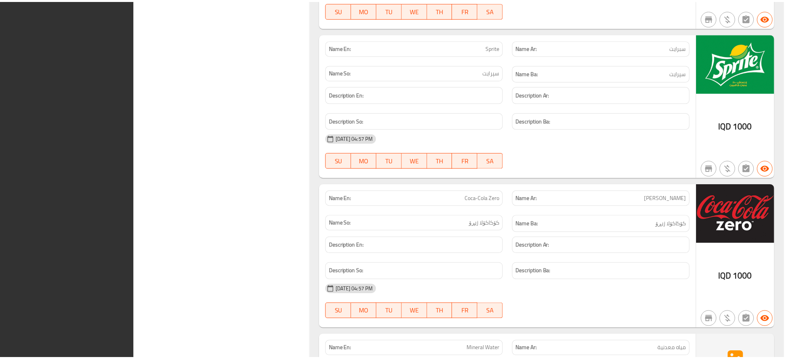
scroll to position [1565, 0]
